Goal: Task Accomplishment & Management: Manage account settings

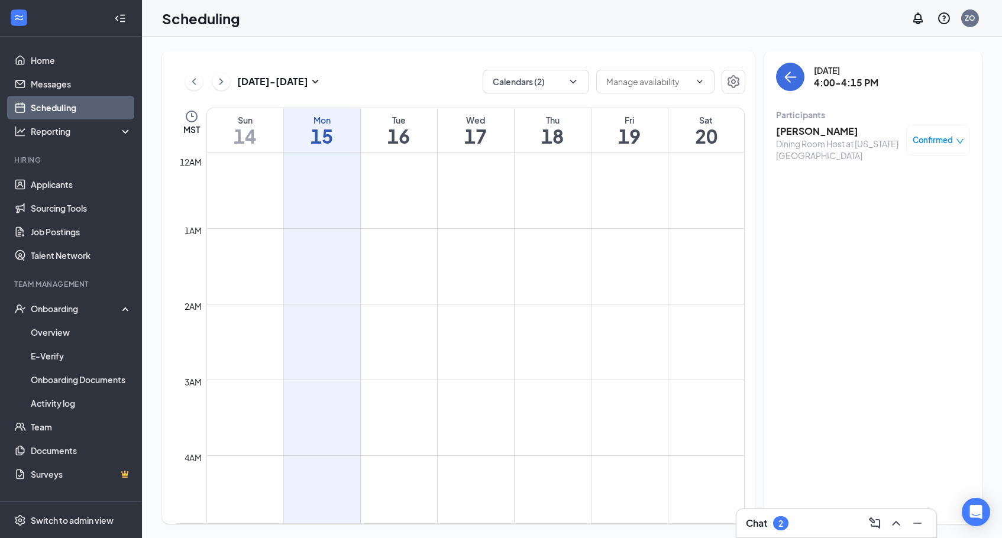
scroll to position [977, 0]
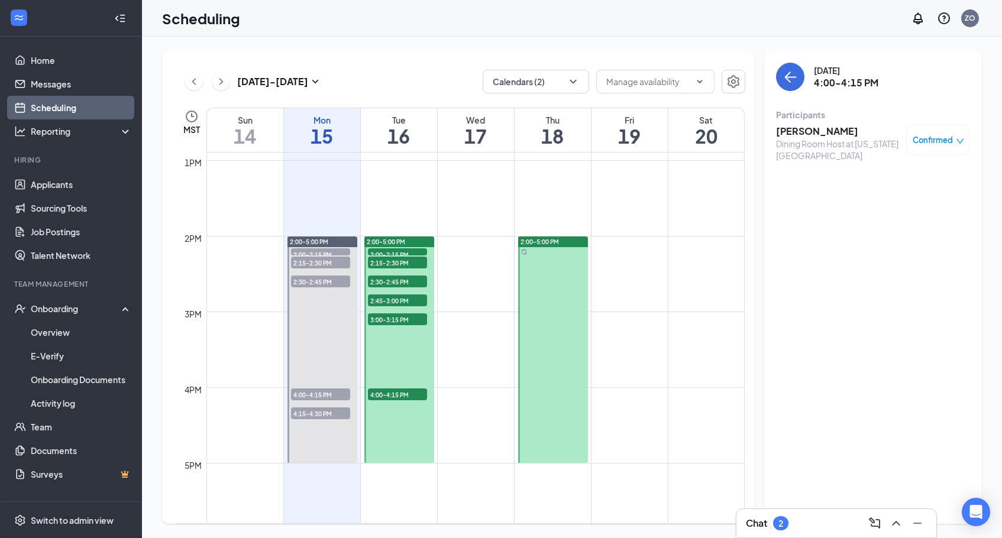
click at [391, 248] on span "2:00-2:15 PM" at bounding box center [397, 254] width 59 height 12
click at [391, 262] on span "2:15-2:30 PM" at bounding box center [397, 263] width 59 height 12
click at [389, 277] on span "2:30-2:45 PM" at bounding box center [397, 282] width 59 height 12
click at [387, 299] on span "2:45-3:00 PM" at bounding box center [397, 301] width 59 height 12
click at [387, 321] on span "3:00-3:15 PM" at bounding box center [397, 320] width 59 height 12
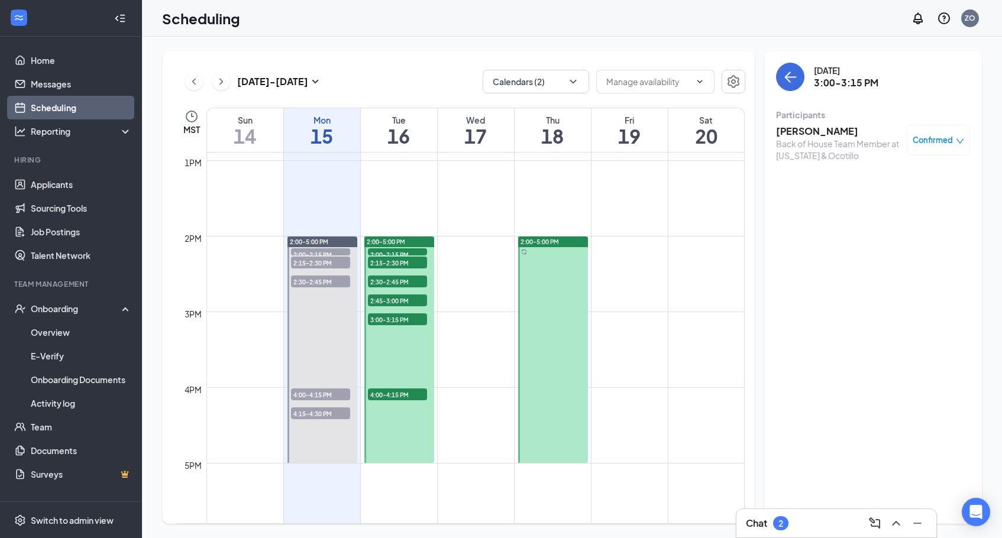
click at [385, 398] on span "4:00-4:15 PM" at bounding box center [397, 395] width 59 height 12
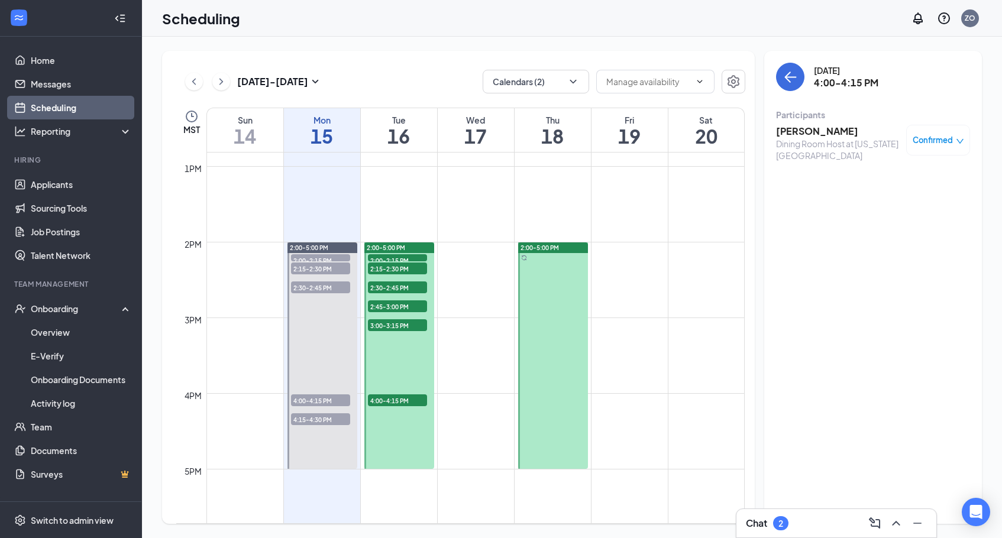
scroll to position [970, 0]
click at [547, 319] on div at bounding box center [553, 357] width 70 height 227
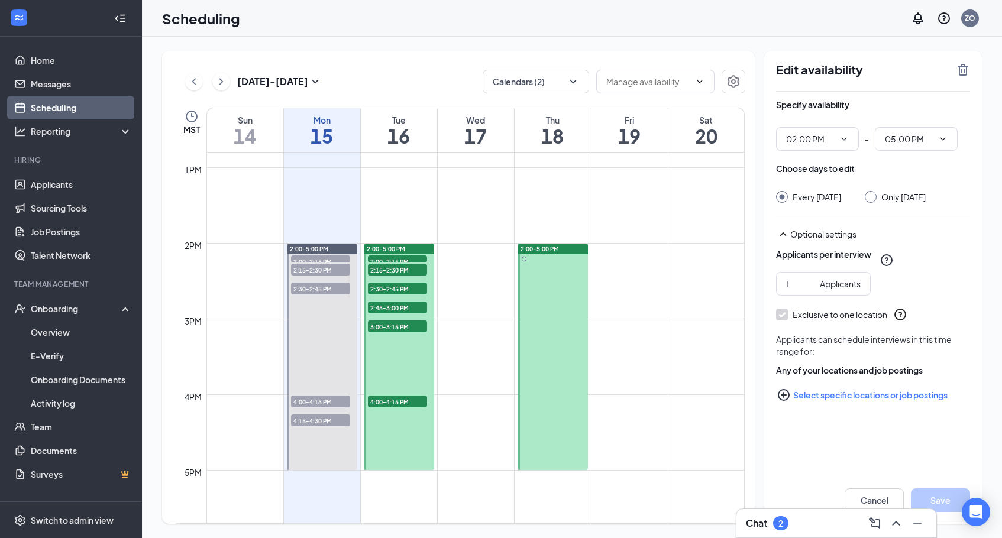
drag, startPoint x: 541, startPoint y: 312, endPoint x: 490, endPoint y: 306, distance: 51.3
click at [490, 306] on div "12am 1am 2am 3am 4am 5am 6am 7am 8am 9am 10am 11am 12pm 1pm 2pm 3pm 4pm 5pm 6pm…" at bounding box center [460, 91] width 569 height 1817
drag, startPoint x: 634, startPoint y: 302, endPoint x: 634, endPoint y: 281, distance: 20.7
click at [634, 281] on tbody "12am 1am 2am 3am 4am 5am 6am 7am 8am 9am 10am 11am 12pm 1pm 2pm 3pm 4pm 5pm 6pm…" at bounding box center [460, 91] width 569 height 1817
click at [897, 524] on icon "ChevronUp" at bounding box center [896, 523] width 14 height 14
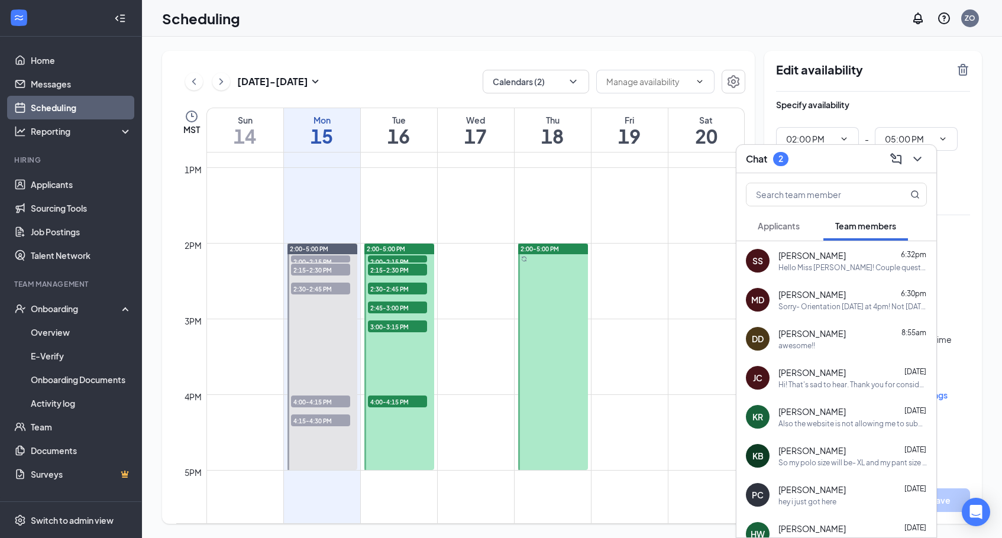
click at [834, 261] on span "[PERSON_NAME]" at bounding box center [812, 256] width 67 height 12
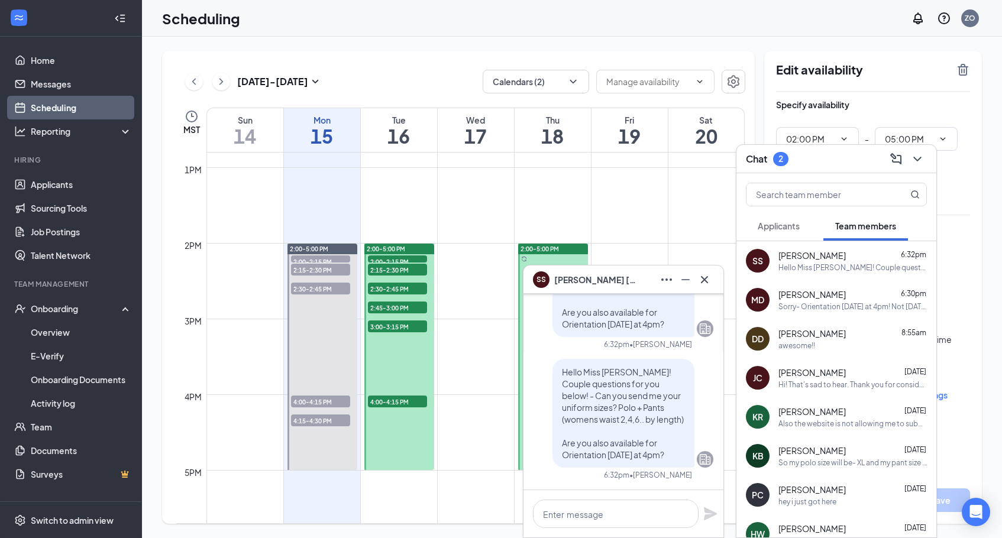
click at [828, 302] on div "Sorry- Orientation [DATE] at 4pm! Not [DATE]!" at bounding box center [853, 307] width 148 height 10
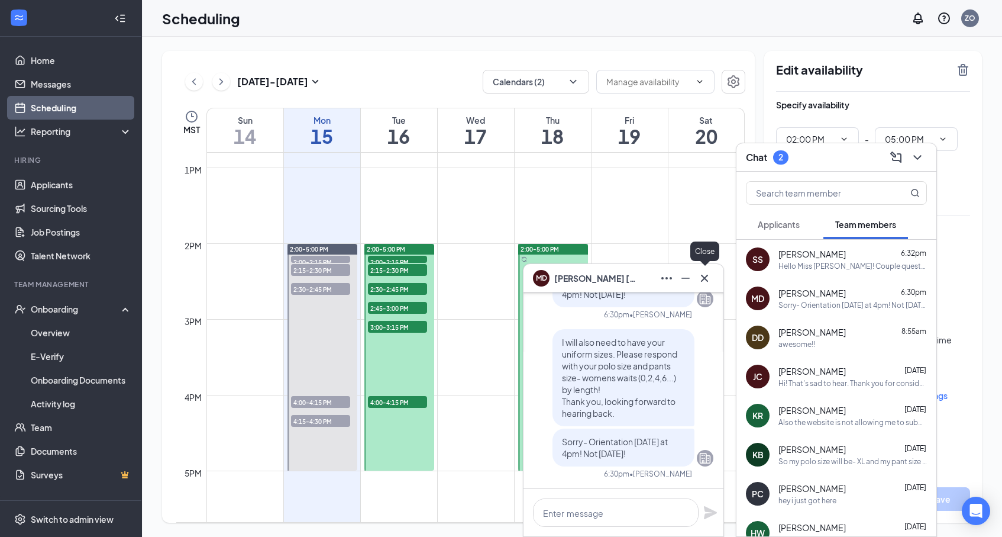
click at [705, 279] on icon "Cross" at bounding box center [704, 278] width 14 height 14
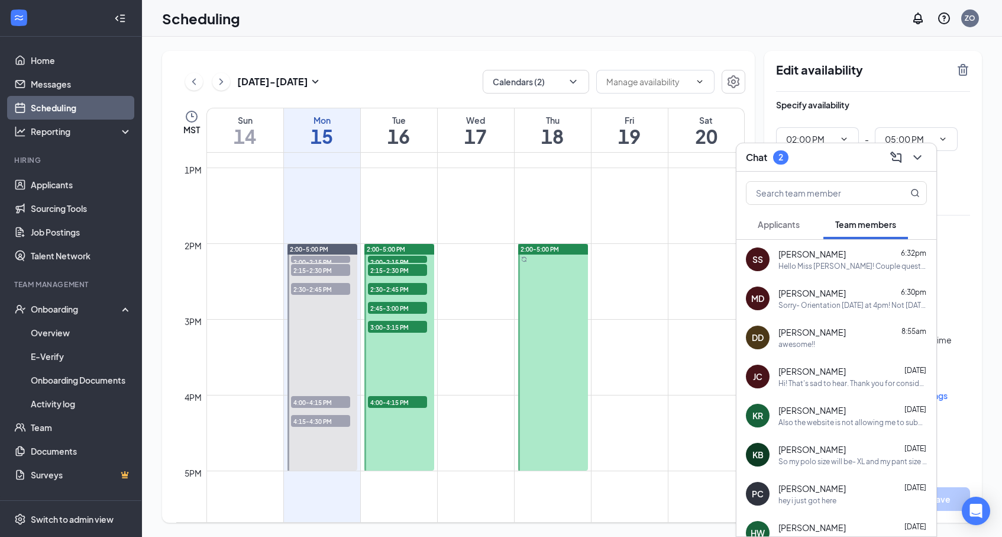
click at [918, 160] on icon "ChevronDown" at bounding box center [917, 157] width 14 height 14
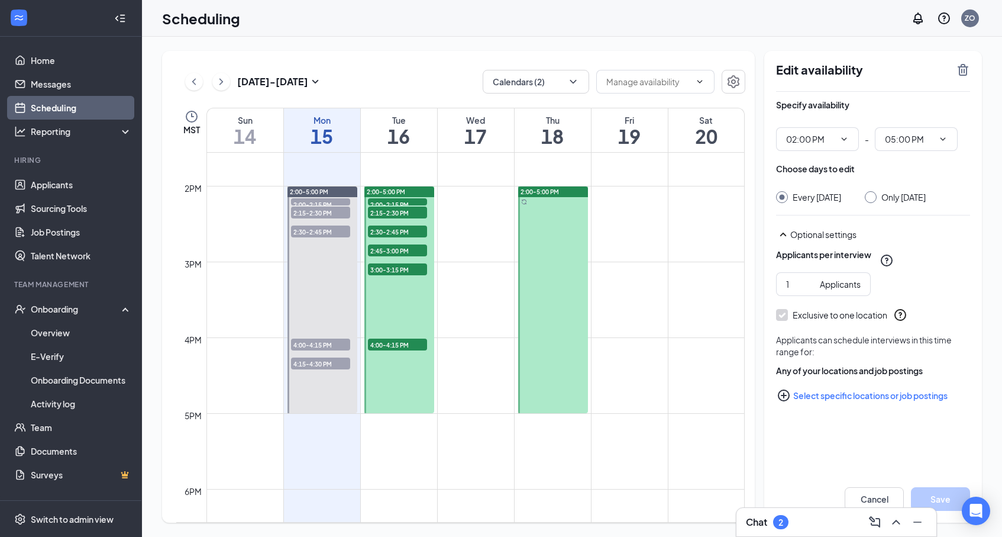
scroll to position [1033, 0]
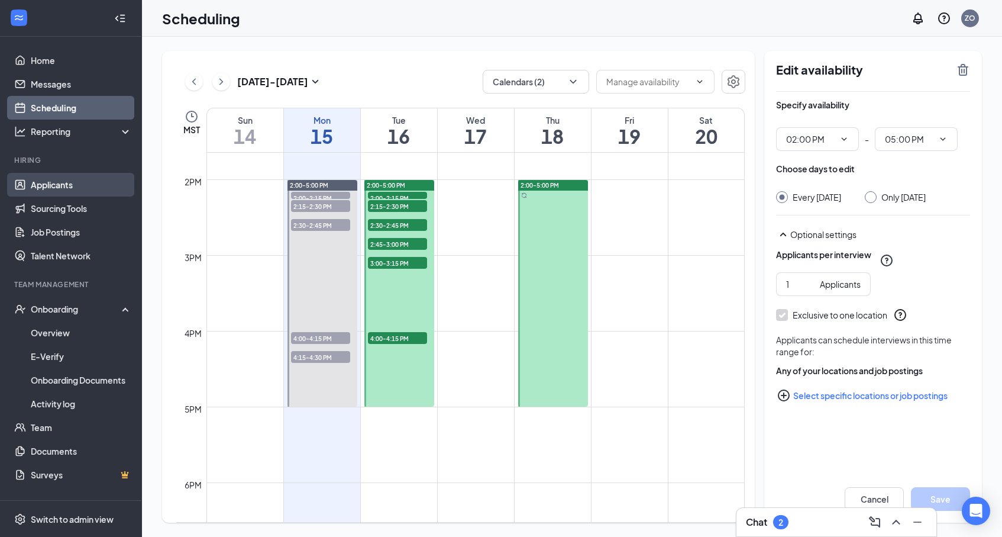
click at [77, 177] on link "Applicants" at bounding box center [81, 185] width 101 height 24
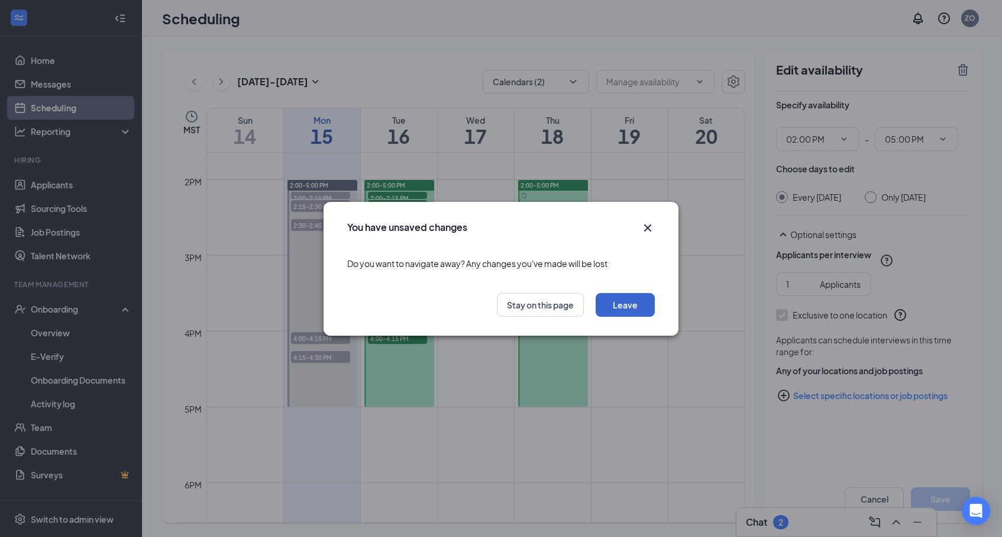
click at [619, 304] on button "Leave" at bounding box center [625, 305] width 59 height 24
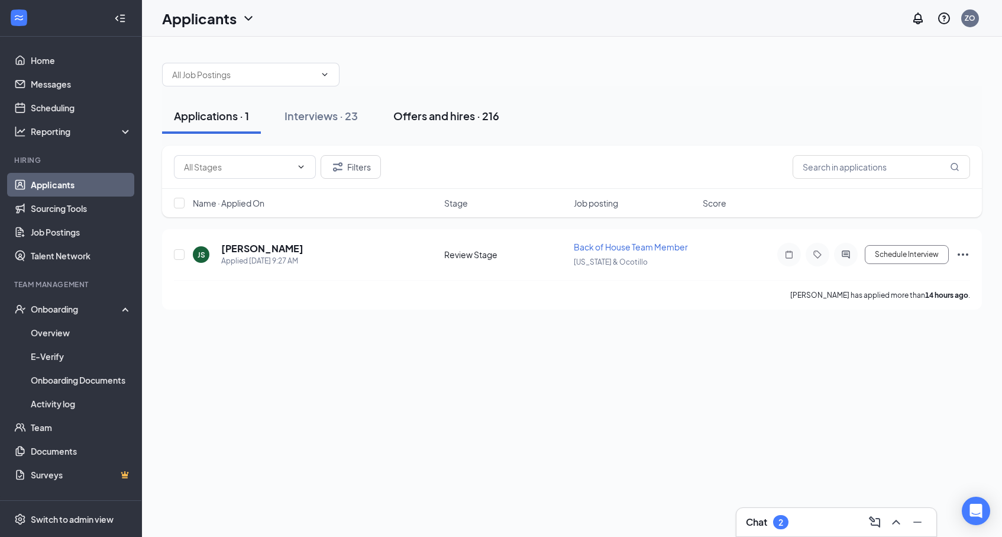
click at [456, 119] on div "Offers and hires · 216" at bounding box center [446, 115] width 106 height 15
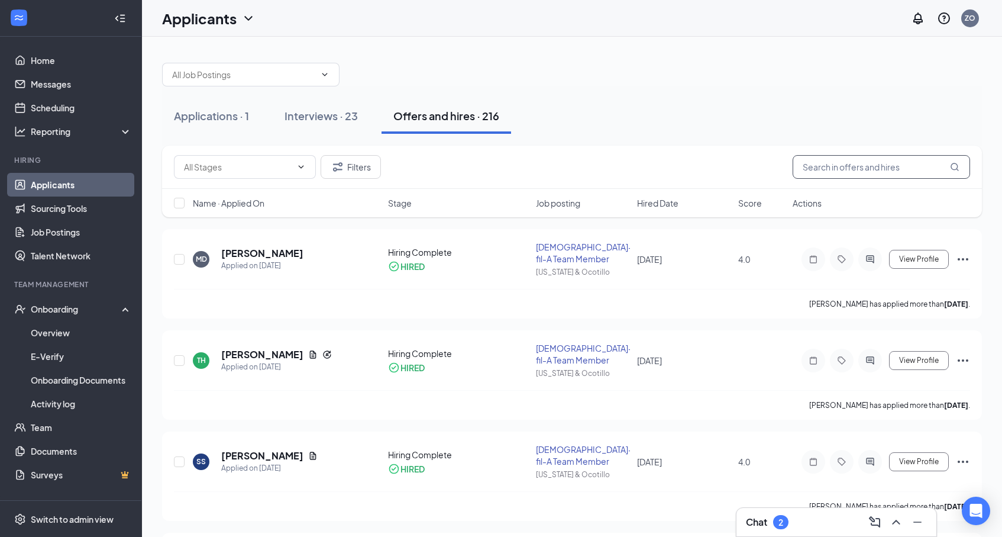
click at [819, 172] on input "text" at bounding box center [881, 167] width 177 height 24
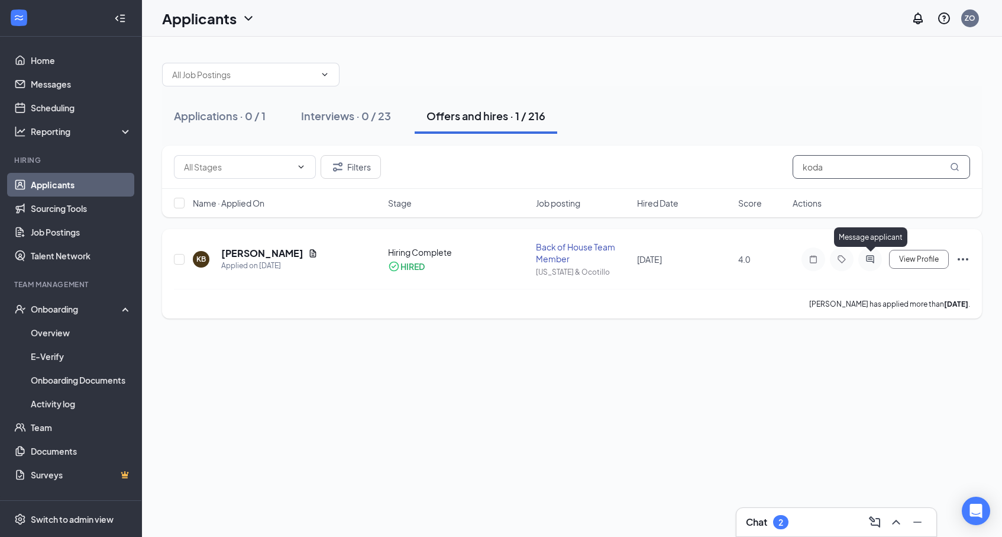
type input "koda"
click at [871, 261] on icon "ActiveChat" at bounding box center [870, 258] width 14 height 9
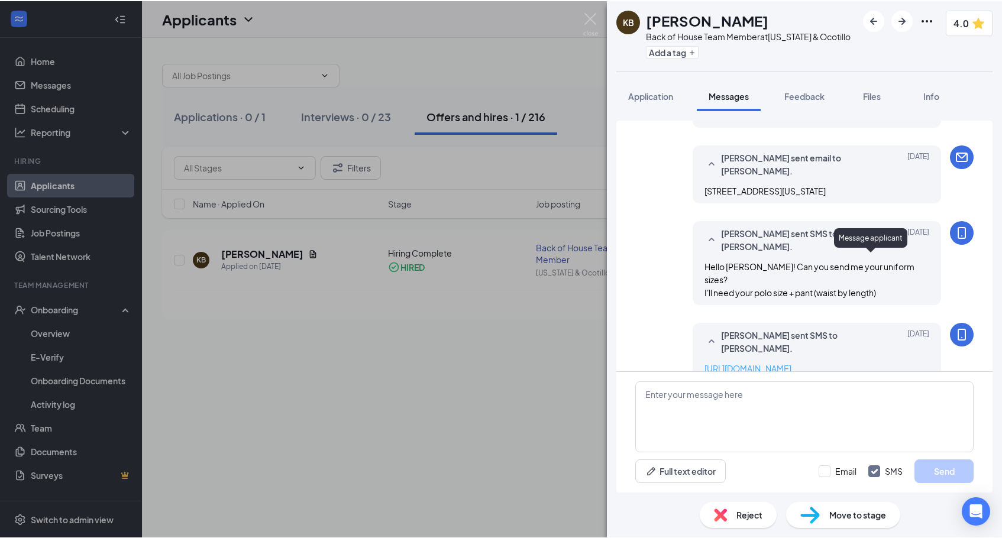
scroll to position [660, 0]
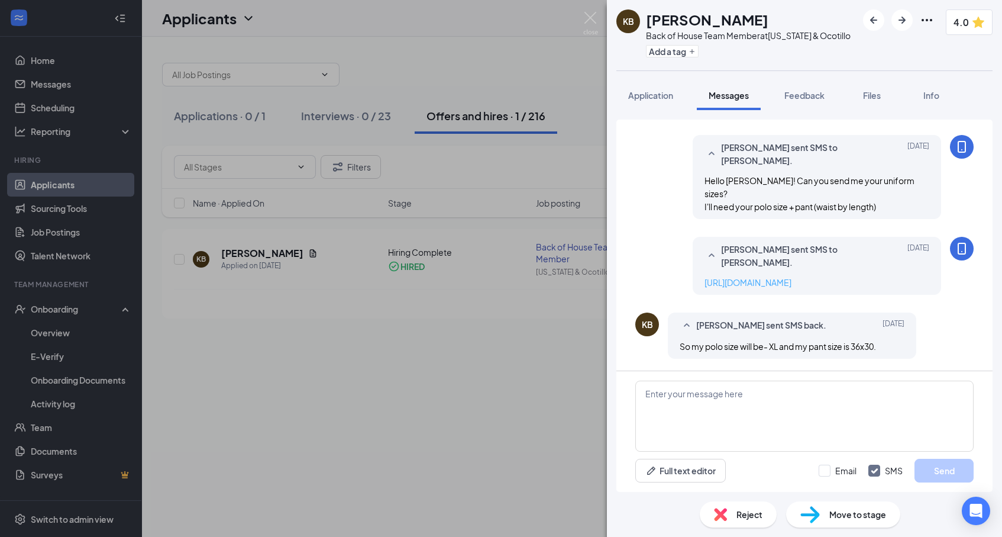
click at [779, 277] on link "[URL][DOMAIN_NAME]" at bounding box center [748, 282] width 87 height 11
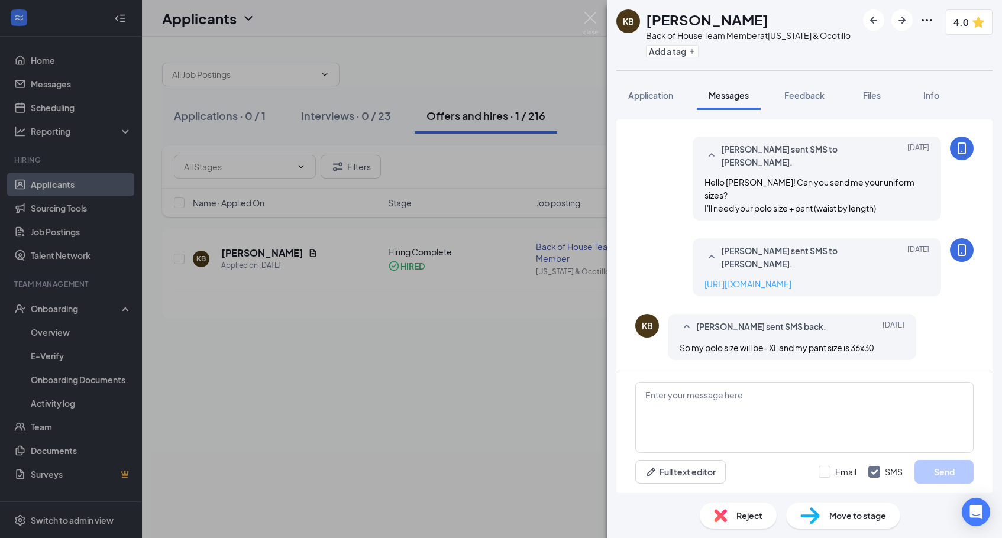
scroll to position [658, 0]
click at [241, 370] on div "KB [PERSON_NAME] Back of House Team Member at [US_STATE] & Ocotillo Add a tag 4…" at bounding box center [501, 269] width 1002 height 538
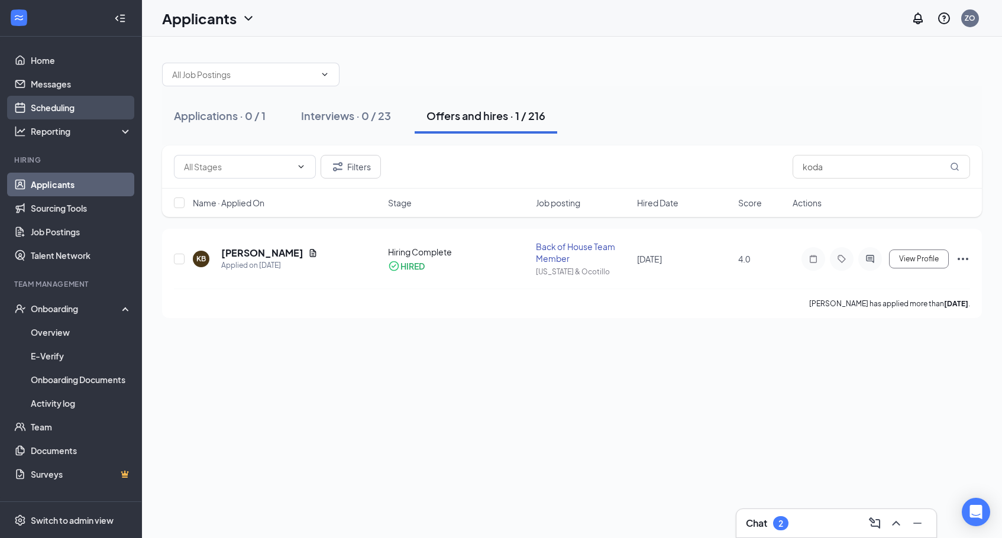
click at [88, 105] on link "Scheduling" at bounding box center [81, 108] width 101 height 24
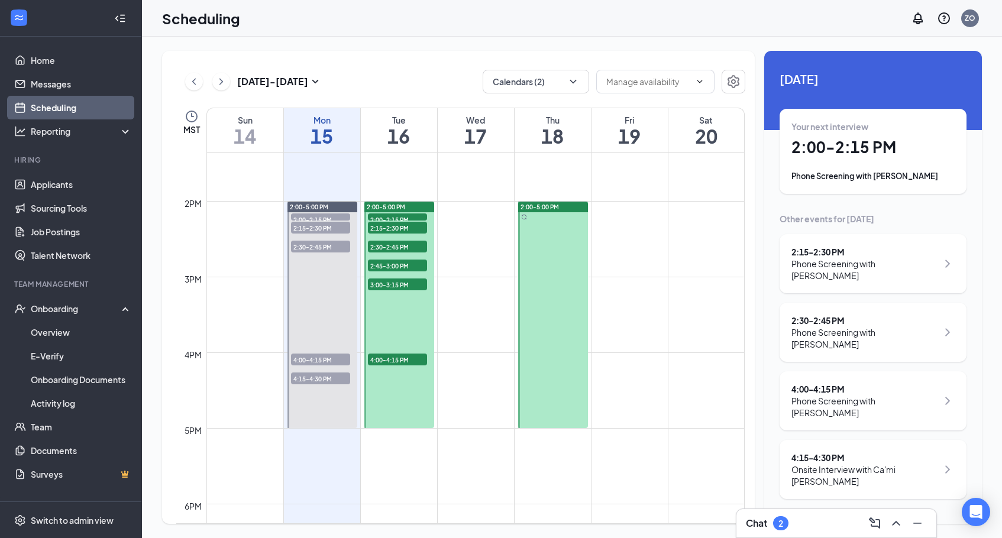
scroll to position [1013, 0]
click at [190, 80] on icon "ChevronLeft" at bounding box center [194, 82] width 12 height 14
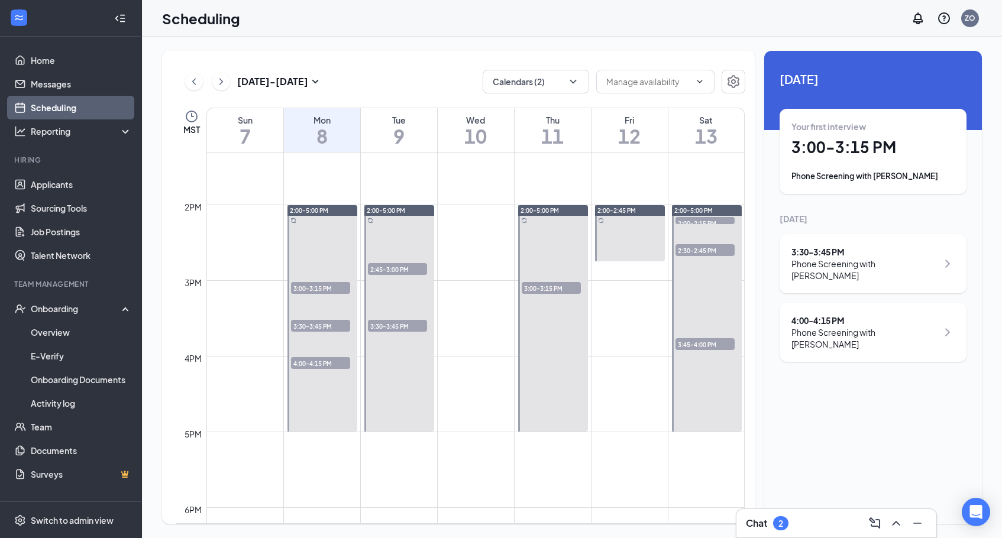
scroll to position [1005, 0]
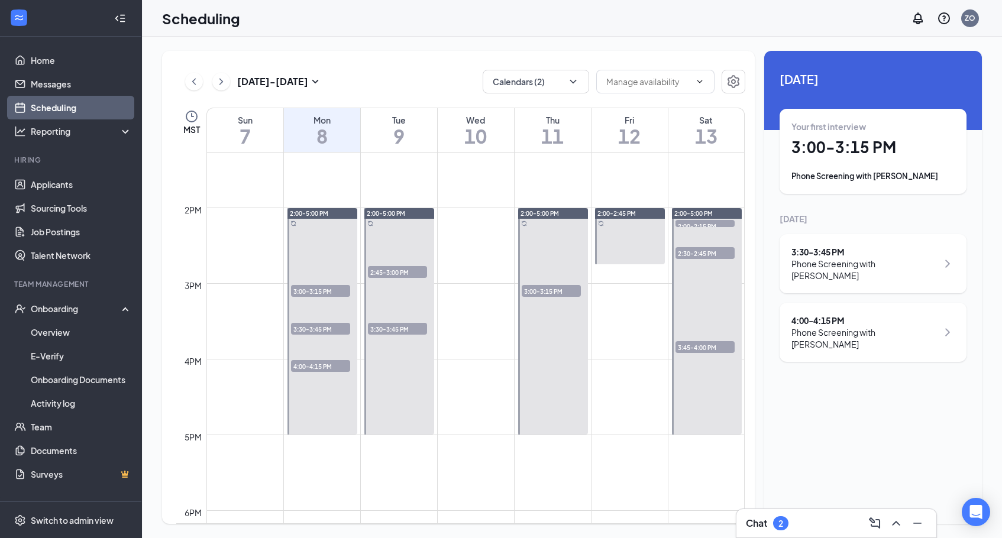
click at [327, 289] on span "3:00-3:15 PM" at bounding box center [320, 291] width 59 height 12
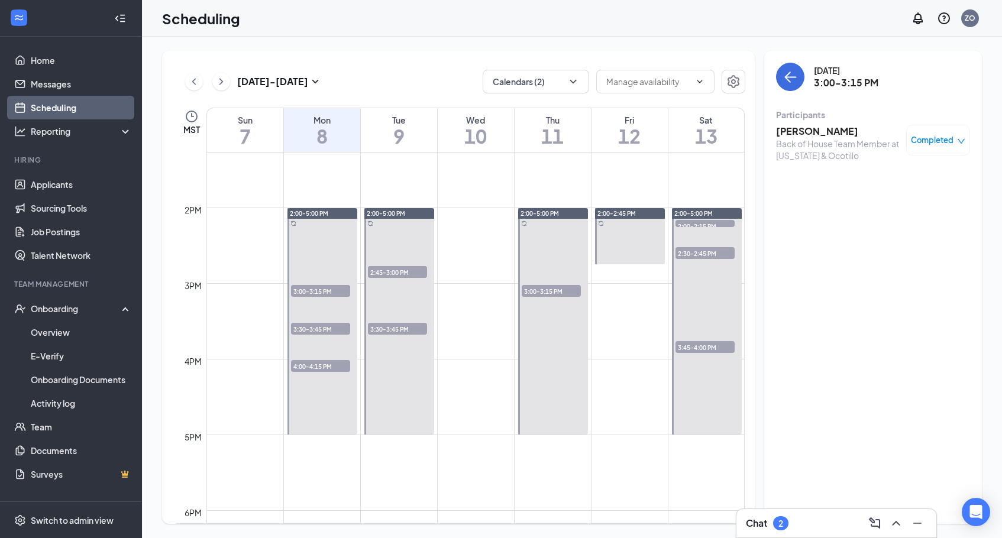
click at [324, 330] on span "3:30-3:45 PM" at bounding box center [320, 329] width 59 height 12
click at [319, 369] on span "4:00-4:15 PM" at bounding box center [320, 366] width 59 height 12
click at [400, 329] on span "3:30-3:45 PM" at bounding box center [397, 329] width 59 height 12
click at [399, 270] on span "2:45-3:00 PM" at bounding box center [397, 272] width 59 height 12
click at [537, 288] on span "3:00-3:15 PM" at bounding box center [551, 291] width 59 height 12
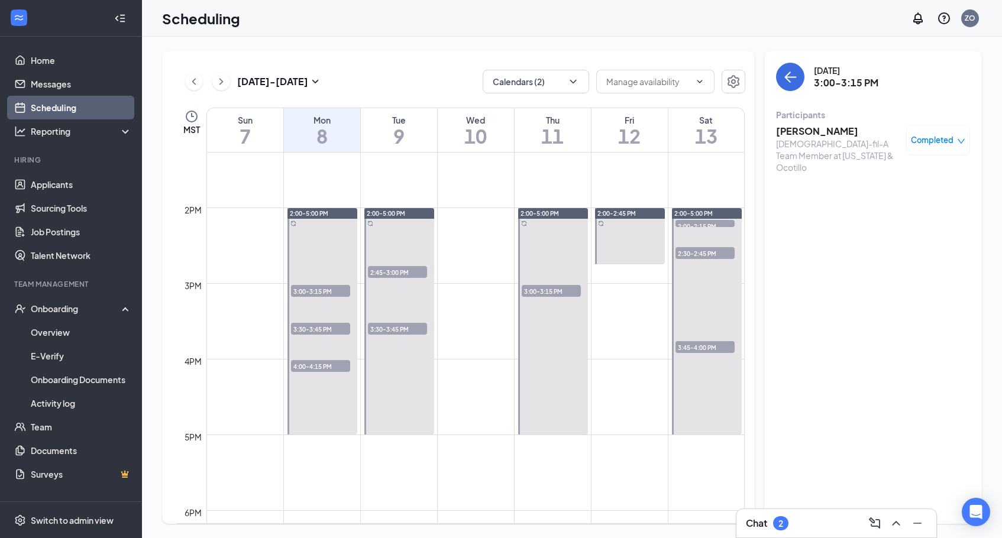
click at [695, 222] on span "2:00-2:15 PM" at bounding box center [705, 226] width 59 height 12
click at [693, 253] on span "2:30-2:45 PM" at bounding box center [705, 253] width 59 height 12
click at [689, 354] on div "3:45-4:00 PM 1" at bounding box center [705, 347] width 62 height 14
click at [193, 85] on icon "ChevronLeft" at bounding box center [194, 82] width 12 height 14
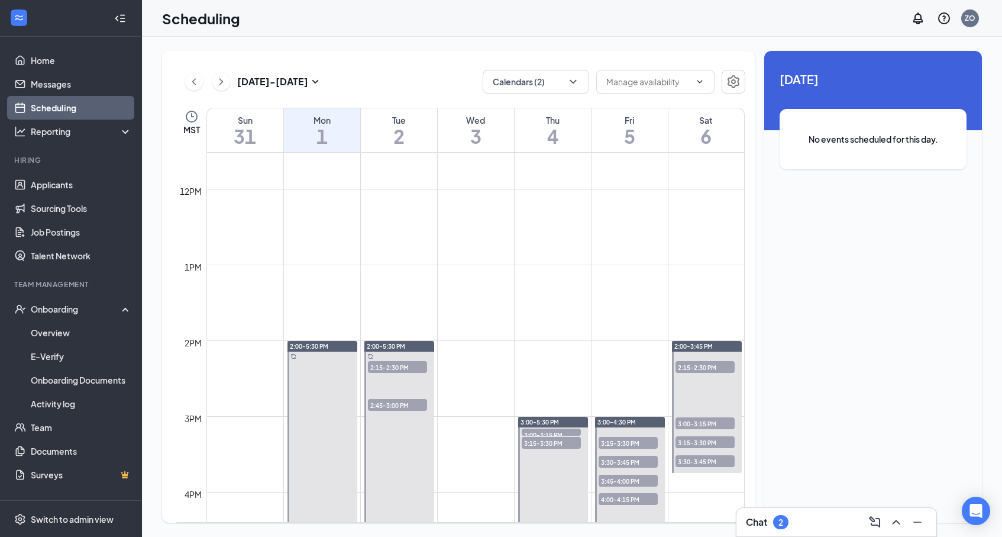
scroll to position [887, 0]
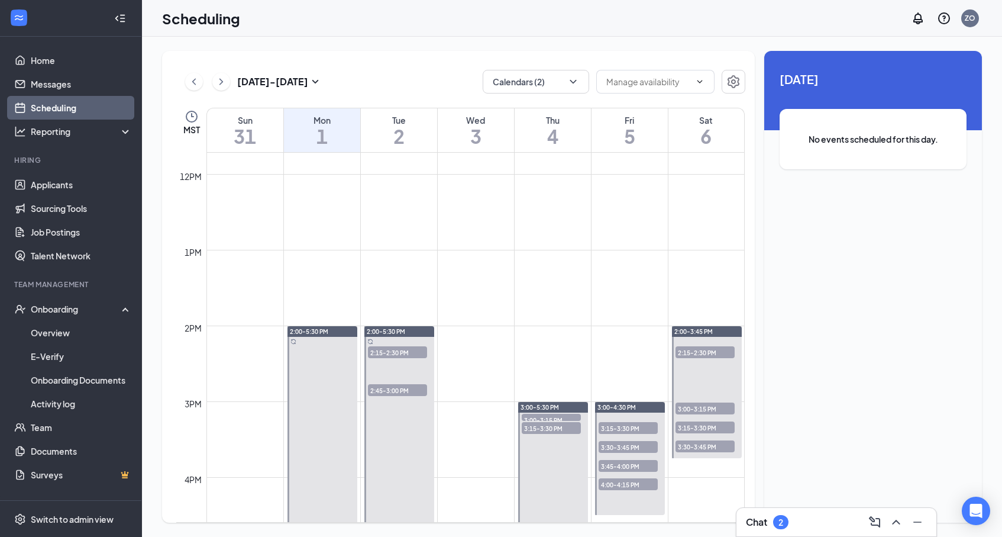
click at [629, 423] on span "3:15-3:30 PM" at bounding box center [628, 428] width 59 height 12
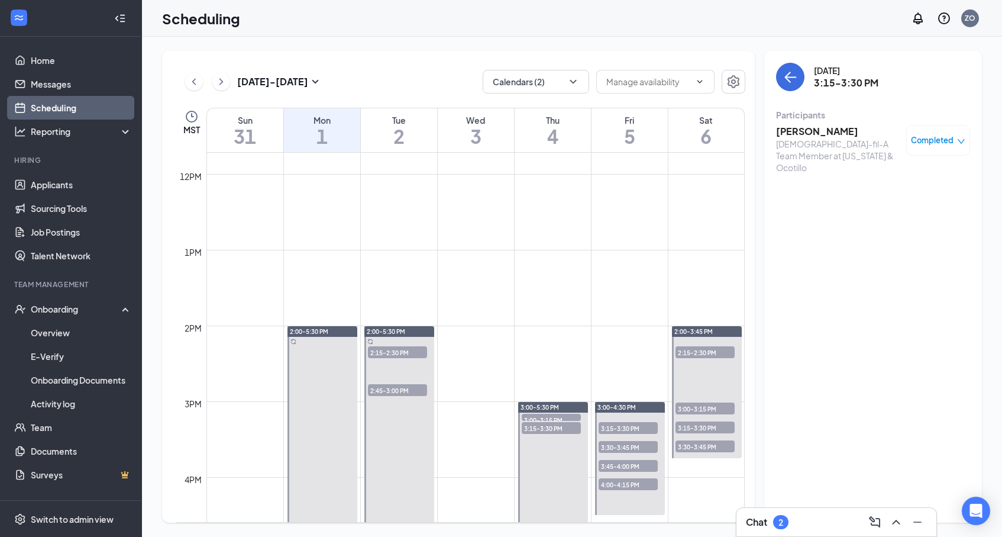
click at [626, 444] on span "3:30-3:45 PM" at bounding box center [628, 447] width 59 height 12
click at [621, 469] on span "3:45-4:00 PM" at bounding box center [628, 466] width 59 height 12
click at [617, 487] on span "4:00-4:15 PM" at bounding box center [628, 484] width 59 height 12
click at [808, 125] on h3 "[PERSON_NAME]" at bounding box center [838, 131] width 124 height 13
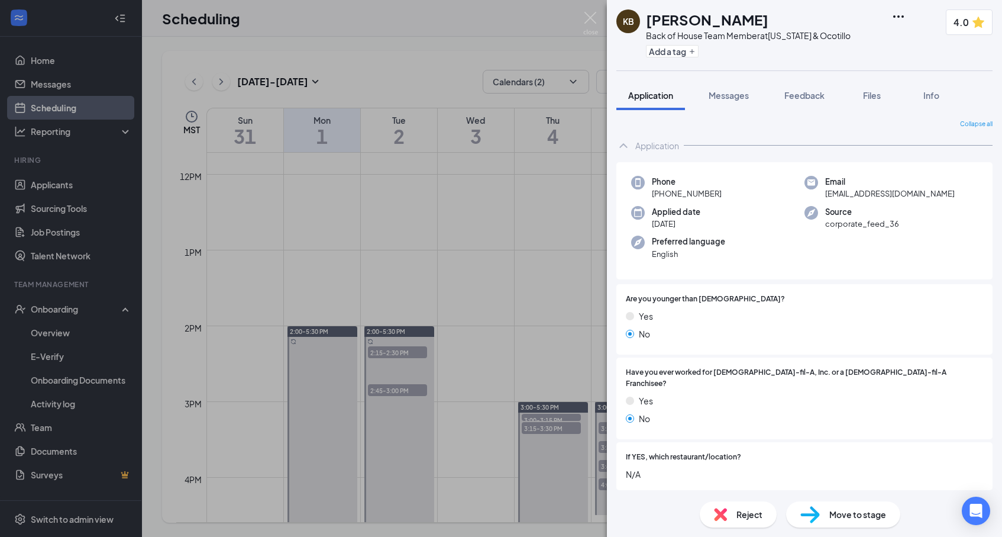
click at [605, 221] on div "KB [PERSON_NAME] Back of House Team Member at [US_STATE] & Ocotillo Add a tag 4…" at bounding box center [501, 268] width 1002 height 537
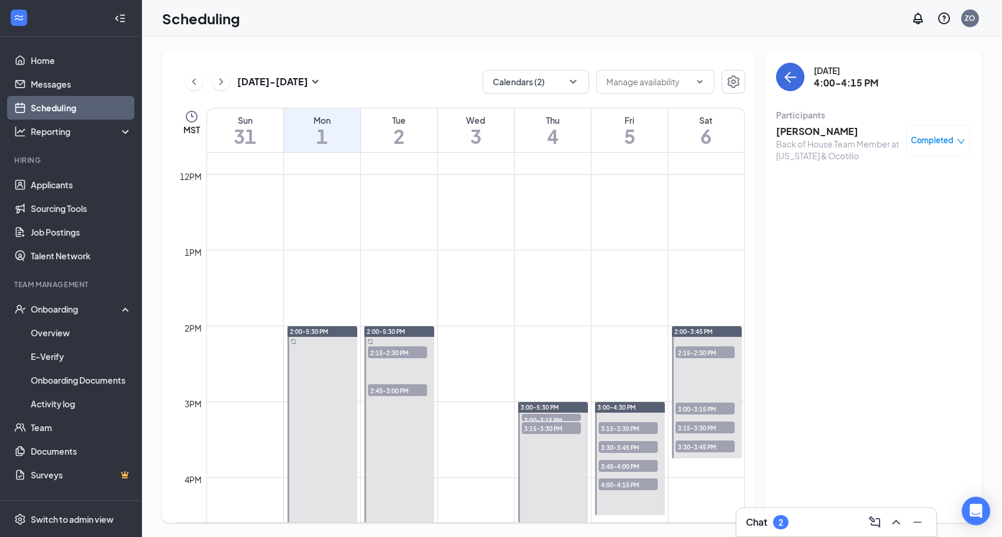
click at [682, 351] on span "2:15-2:30 PM" at bounding box center [705, 352] width 59 height 12
click at [695, 414] on span "3:00-3:15 PM" at bounding box center [705, 408] width 59 height 12
click at [693, 434] on div "3:15-3:30 PM 1" at bounding box center [705, 427] width 62 height 14
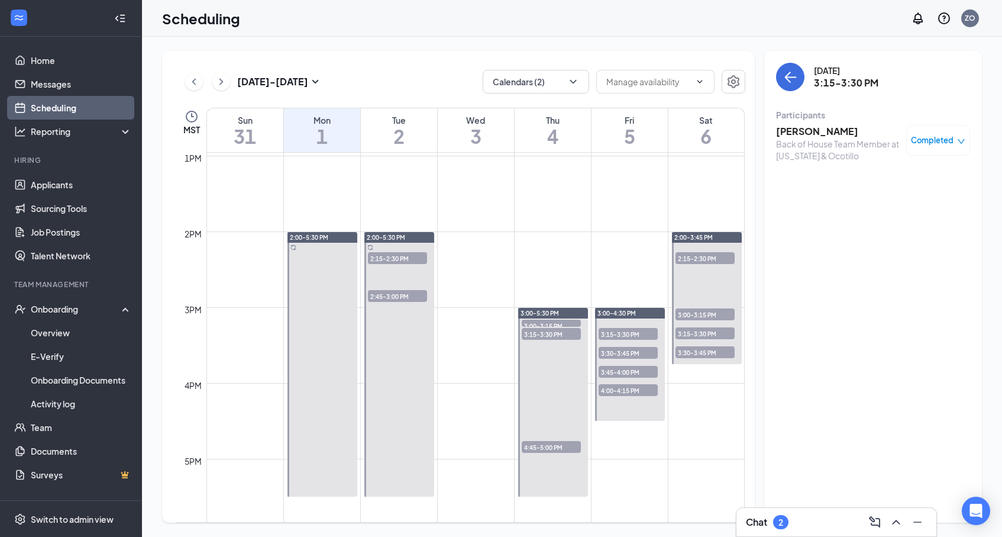
scroll to position [982, 0]
click at [806, 133] on h3 "[PERSON_NAME]" at bounding box center [838, 131] width 124 height 13
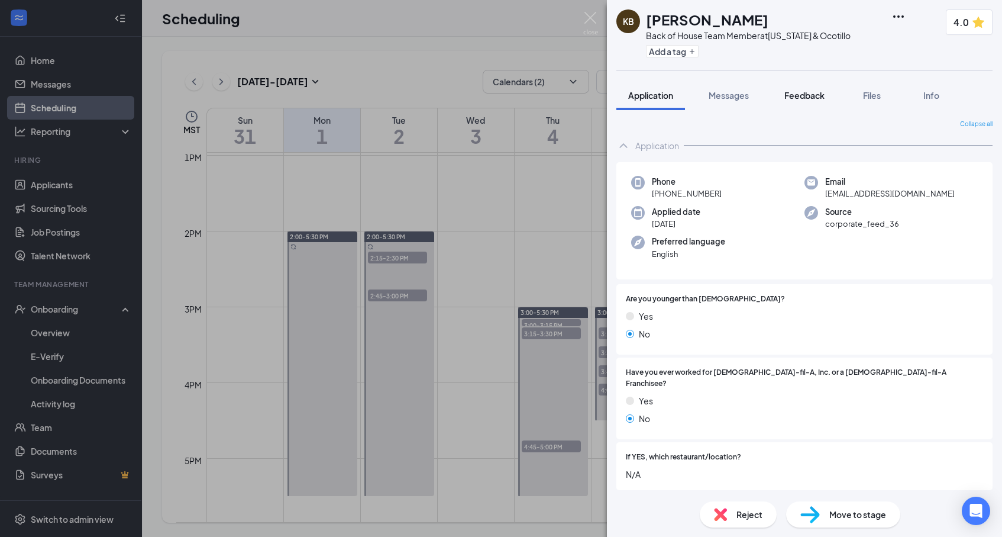
click at [802, 102] on button "Feedback" at bounding box center [805, 95] width 64 height 30
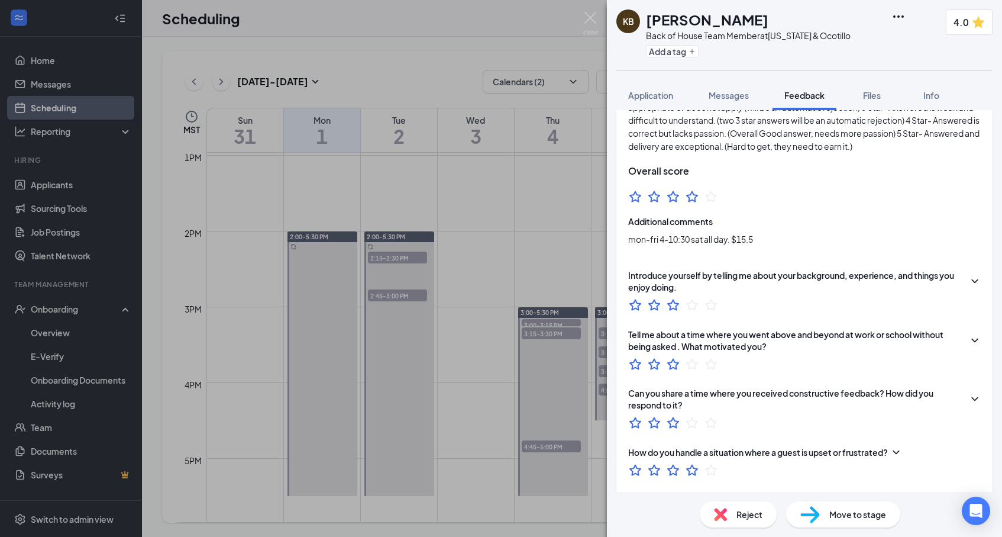
scroll to position [82, 0]
